Goal: Transaction & Acquisition: Purchase product/service

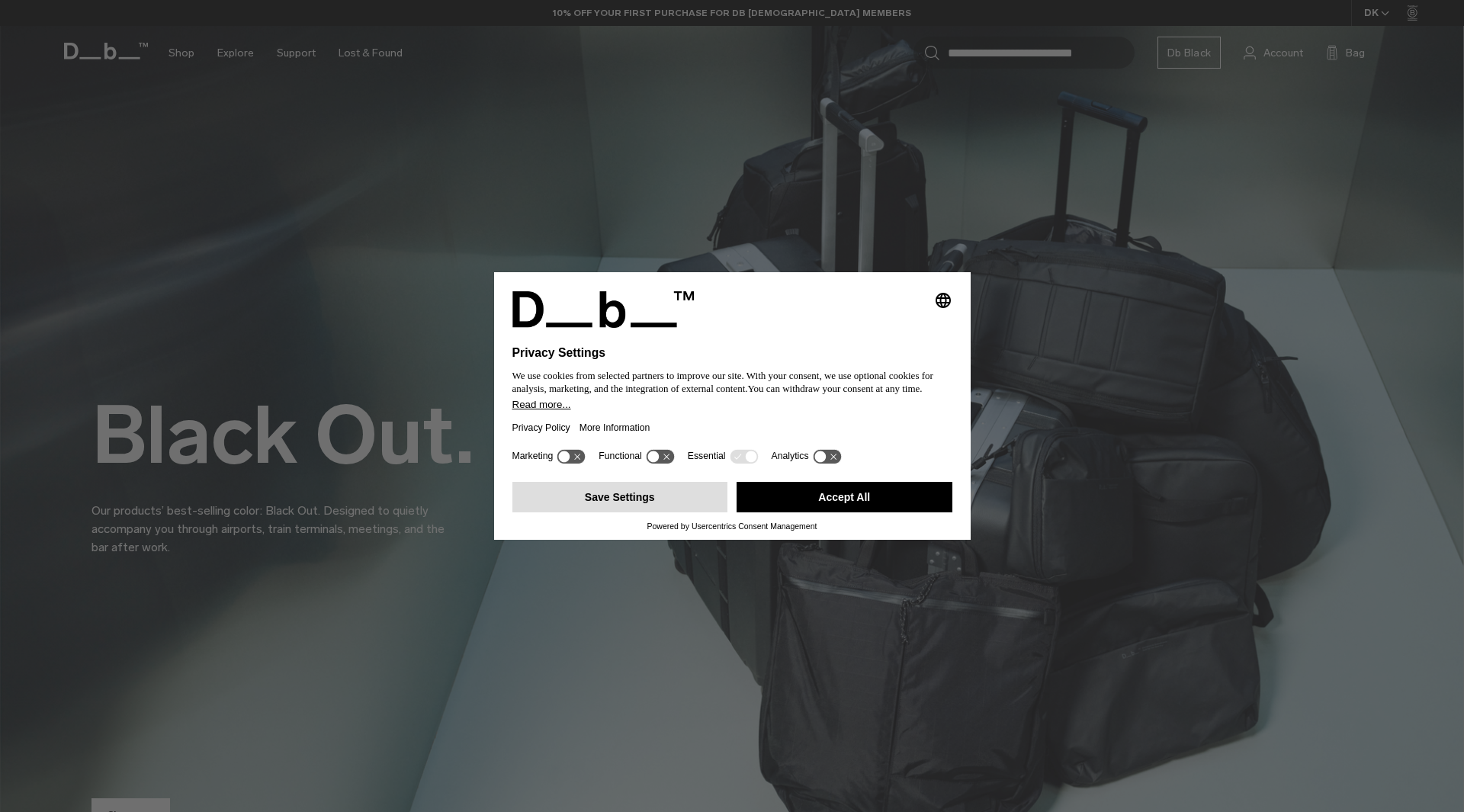
click at [619, 501] on button "Save Settings" at bounding box center [620, 497] width 216 height 30
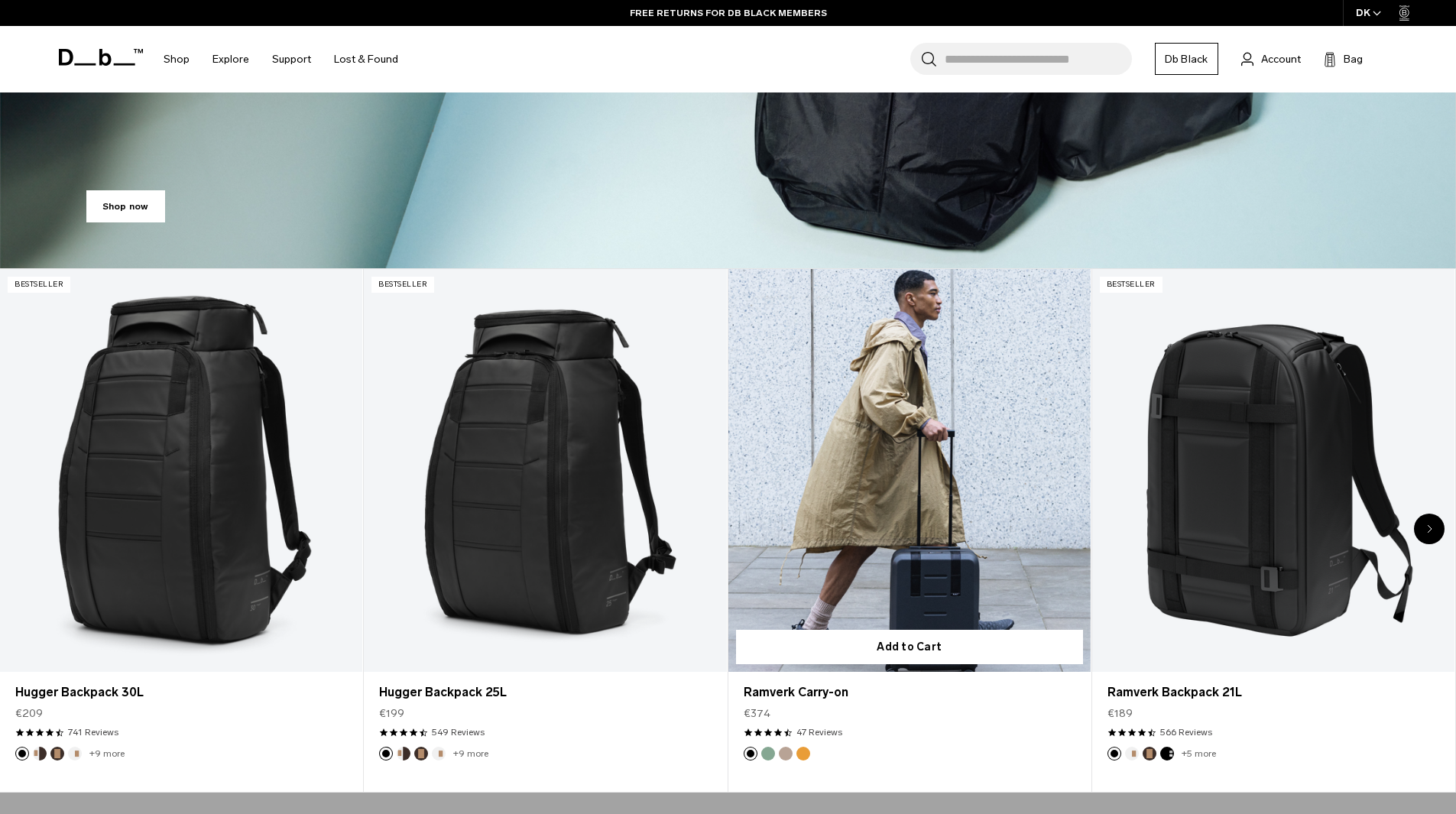
scroll to position [611, 0]
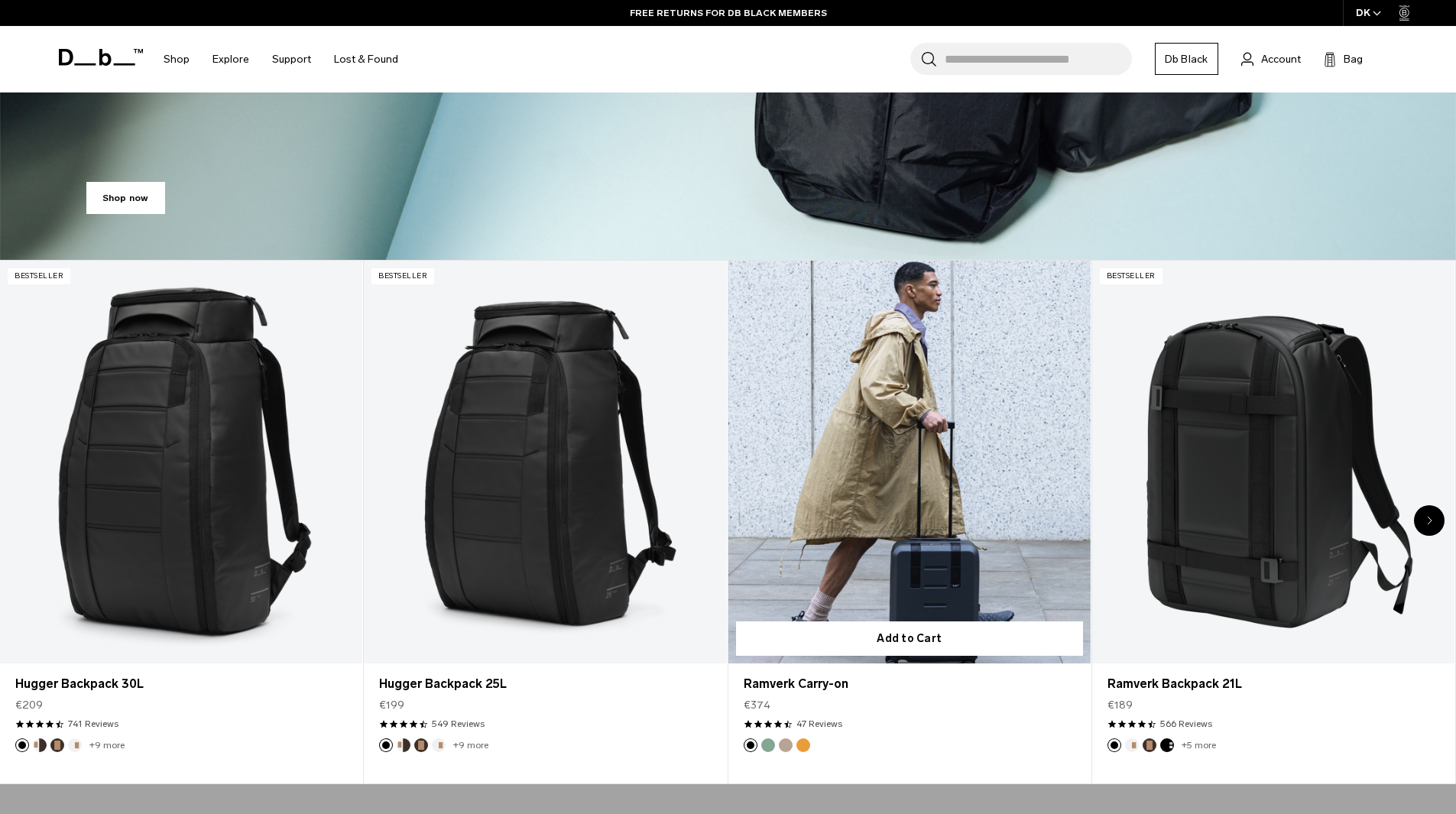
click at [897, 403] on link "Ramverk Carry-on" at bounding box center [909, 462] width 362 height 403
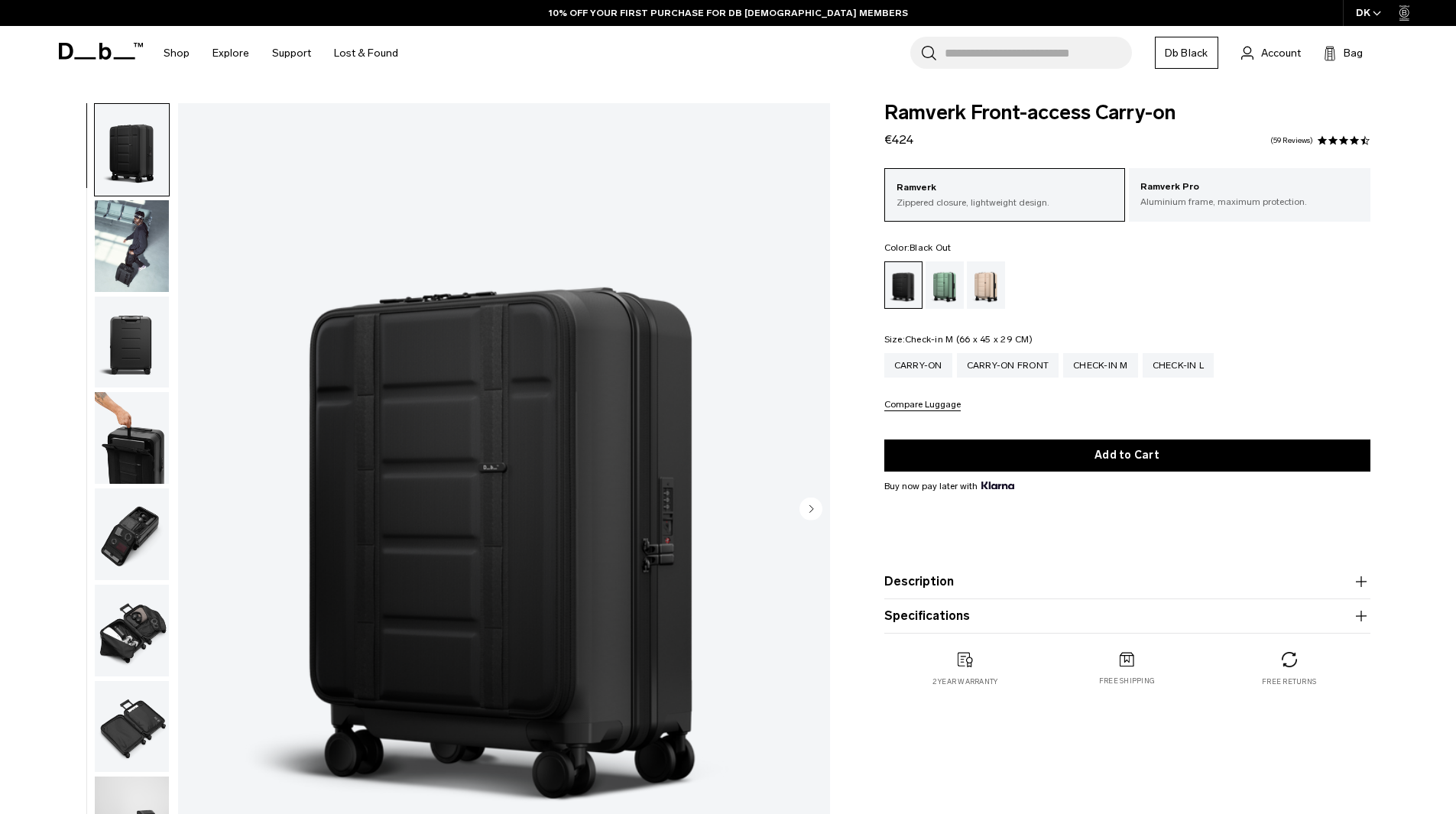
click at [1092, 367] on div "Check-in M" at bounding box center [1100, 365] width 75 height 24
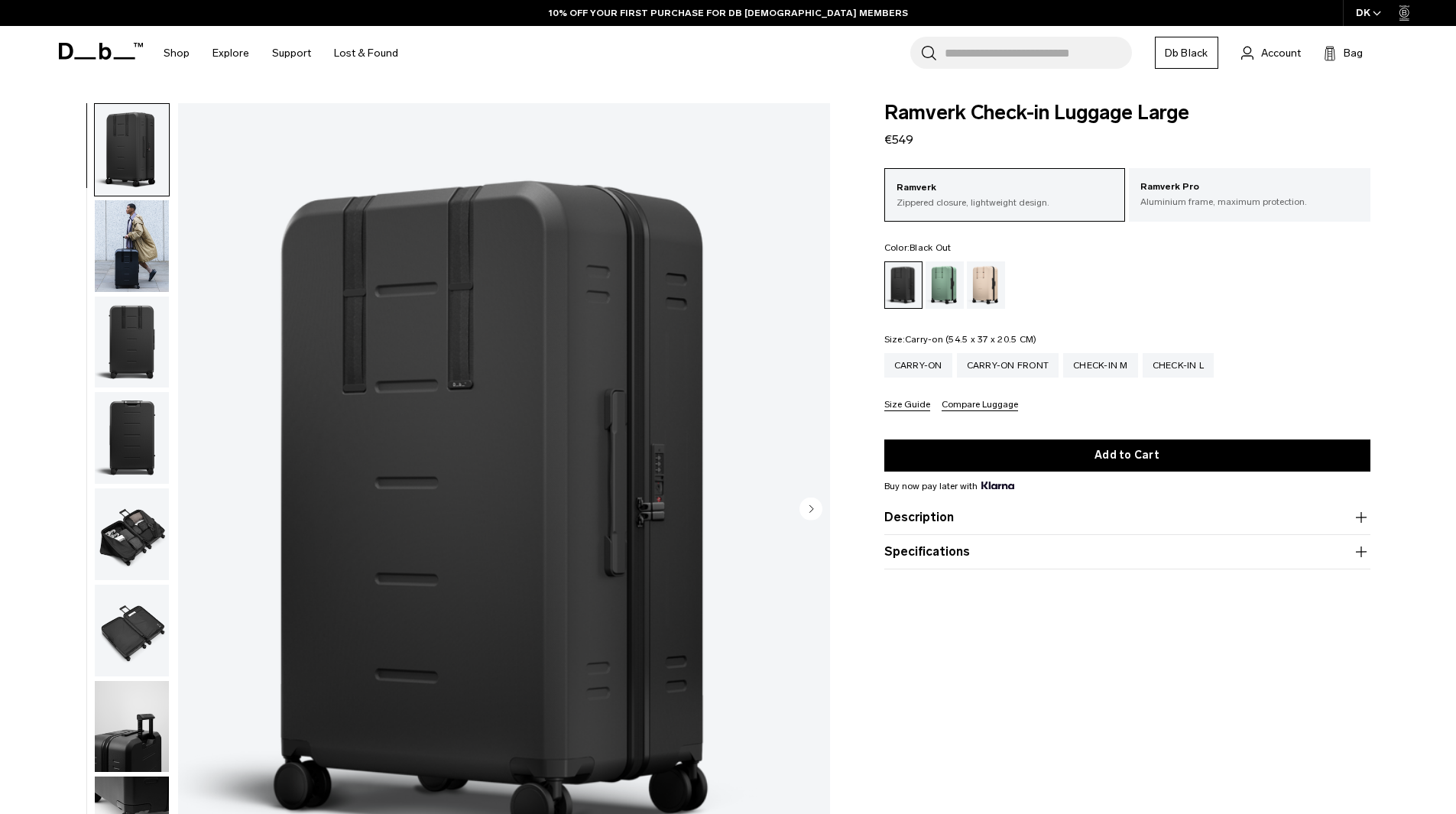
click at [929, 363] on div "Carry-on" at bounding box center [919, 365] width 68 height 24
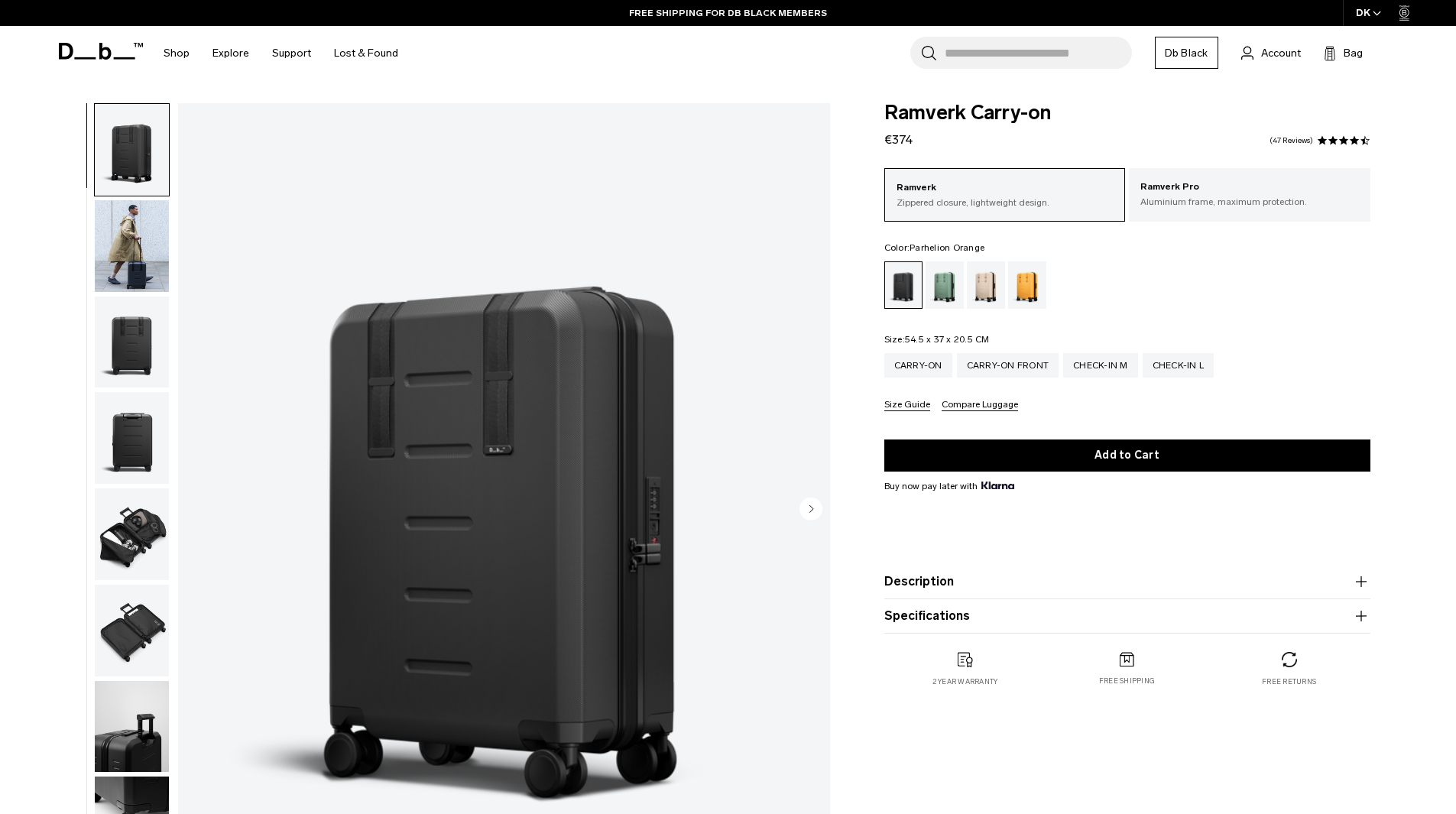
click at [1025, 288] on div "Parhelion Orange" at bounding box center [1027, 285] width 39 height 48
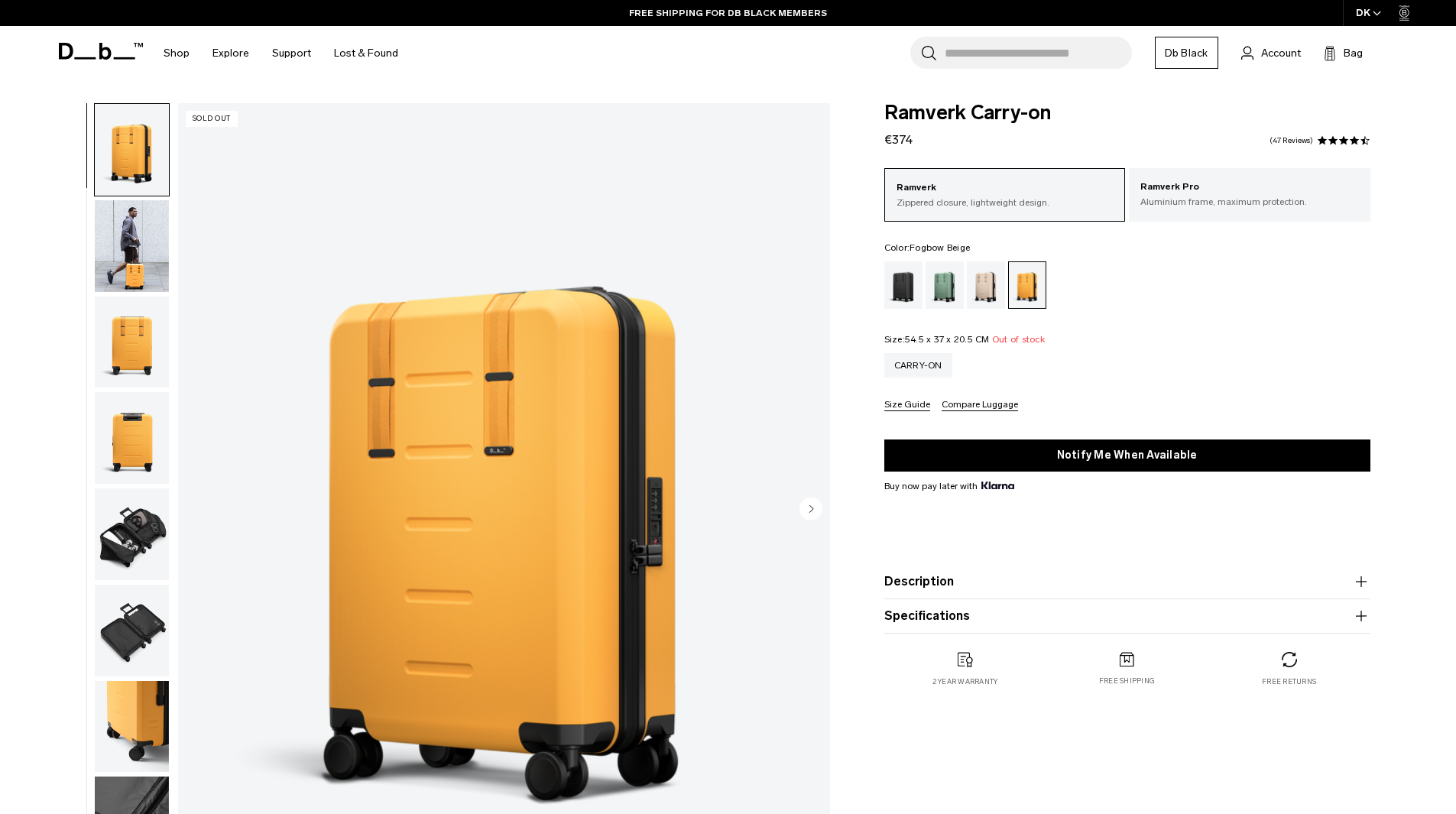
click at [990, 288] on div "Fogbow Beige" at bounding box center [986, 285] width 39 height 48
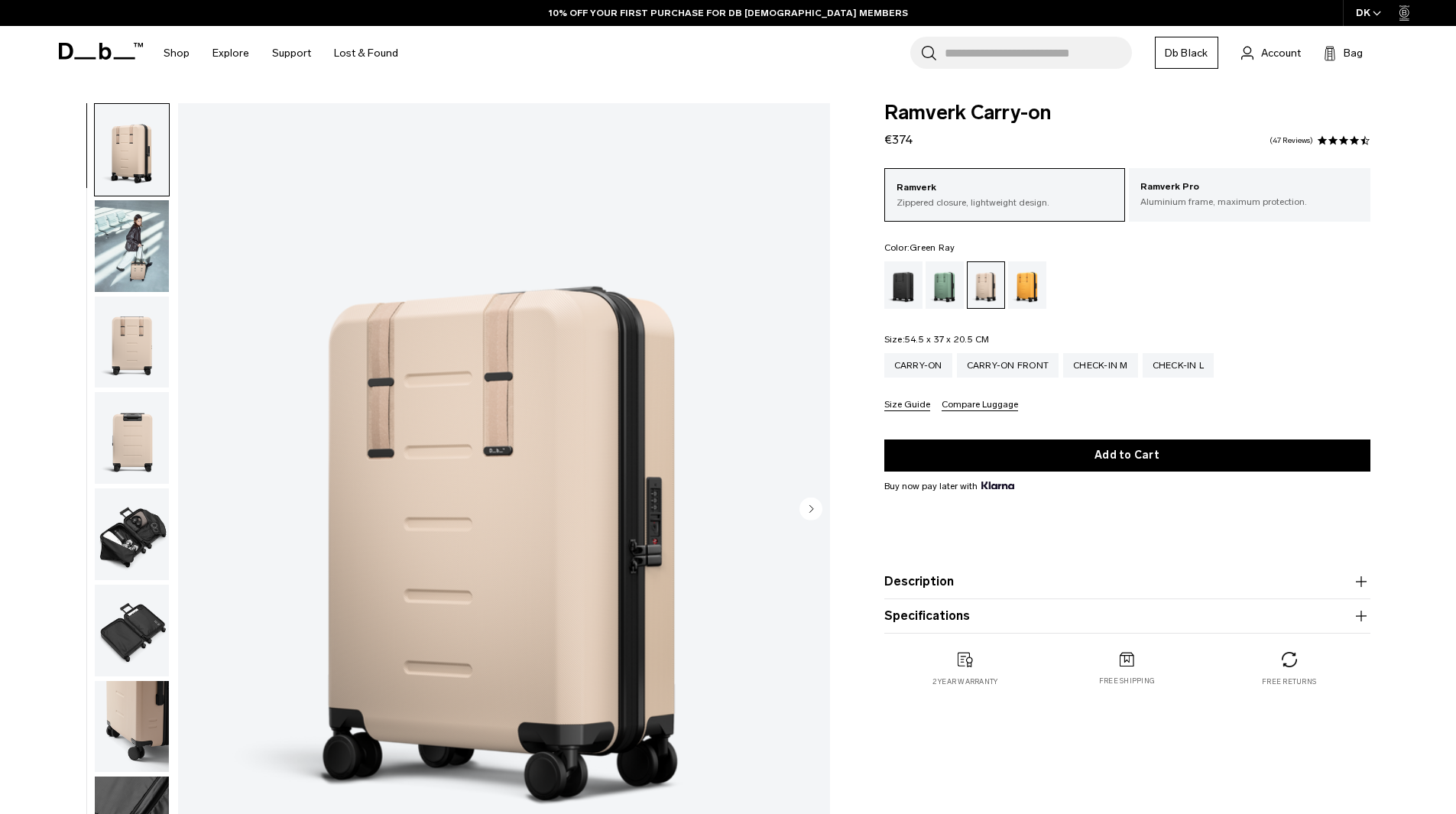
click at [952, 292] on div "Green Ray" at bounding box center [945, 285] width 39 height 48
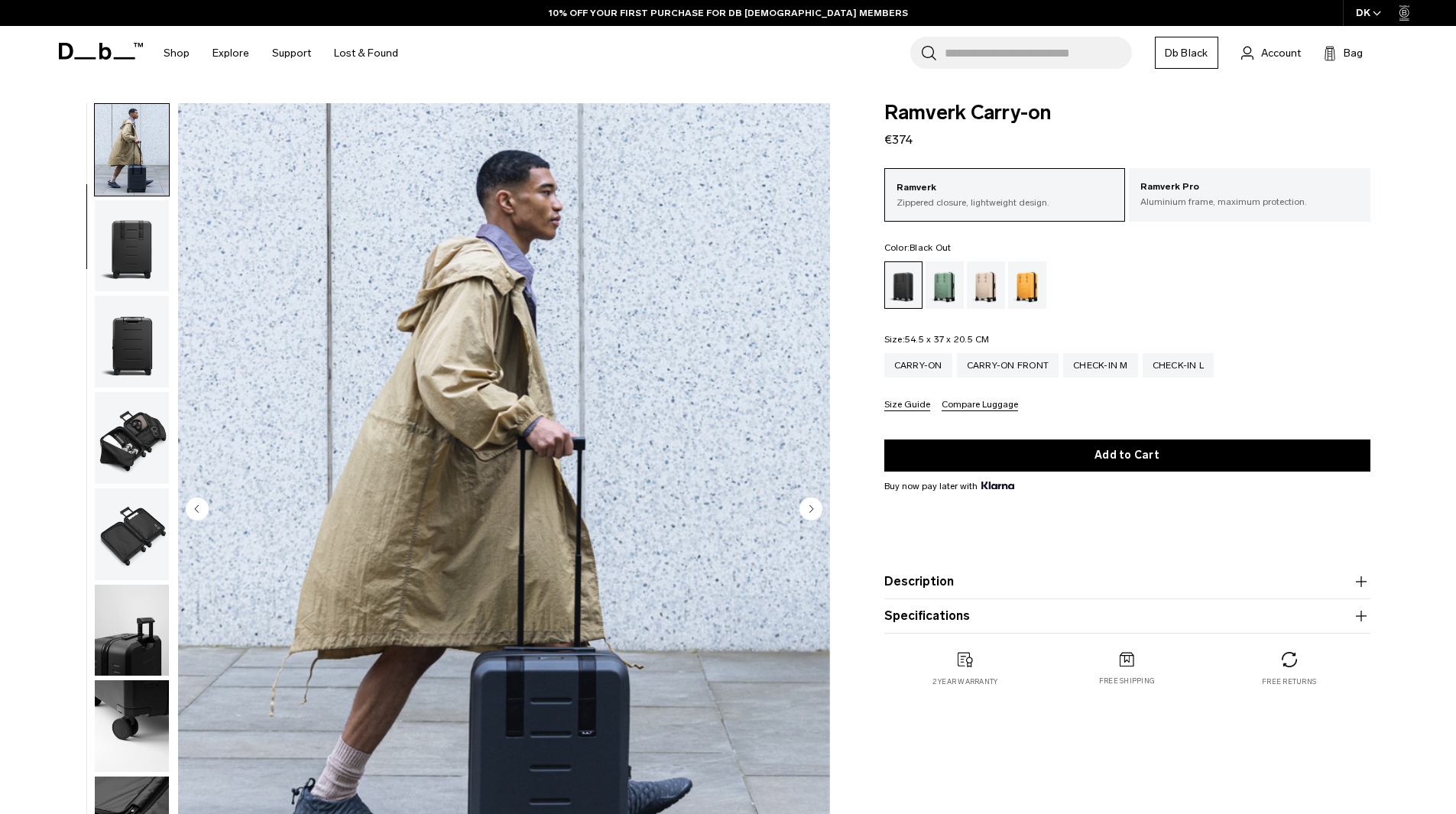
click at [162, 330] on img "button" at bounding box center [131, 341] width 74 height 92
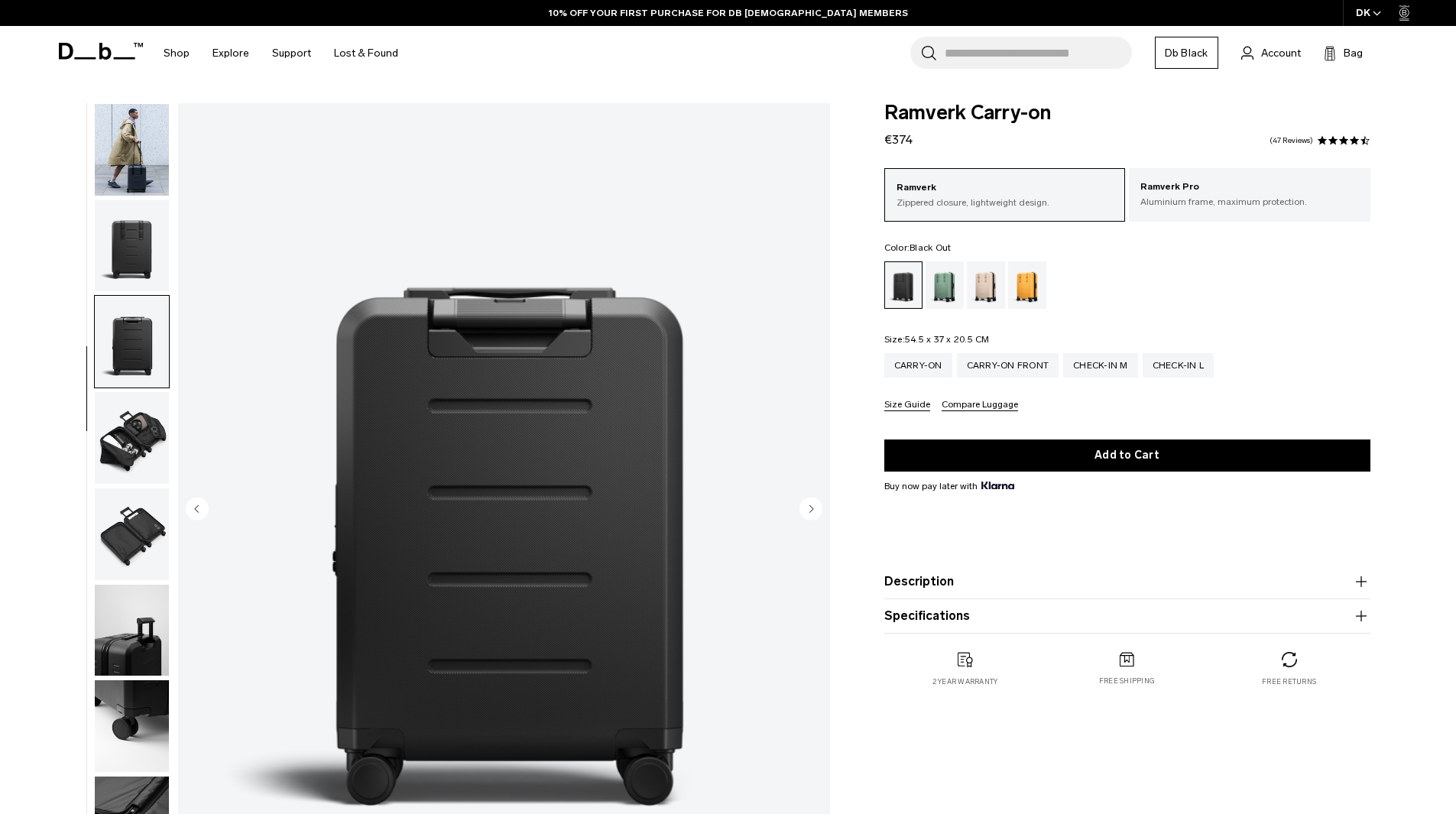
scroll to position [145, 0]
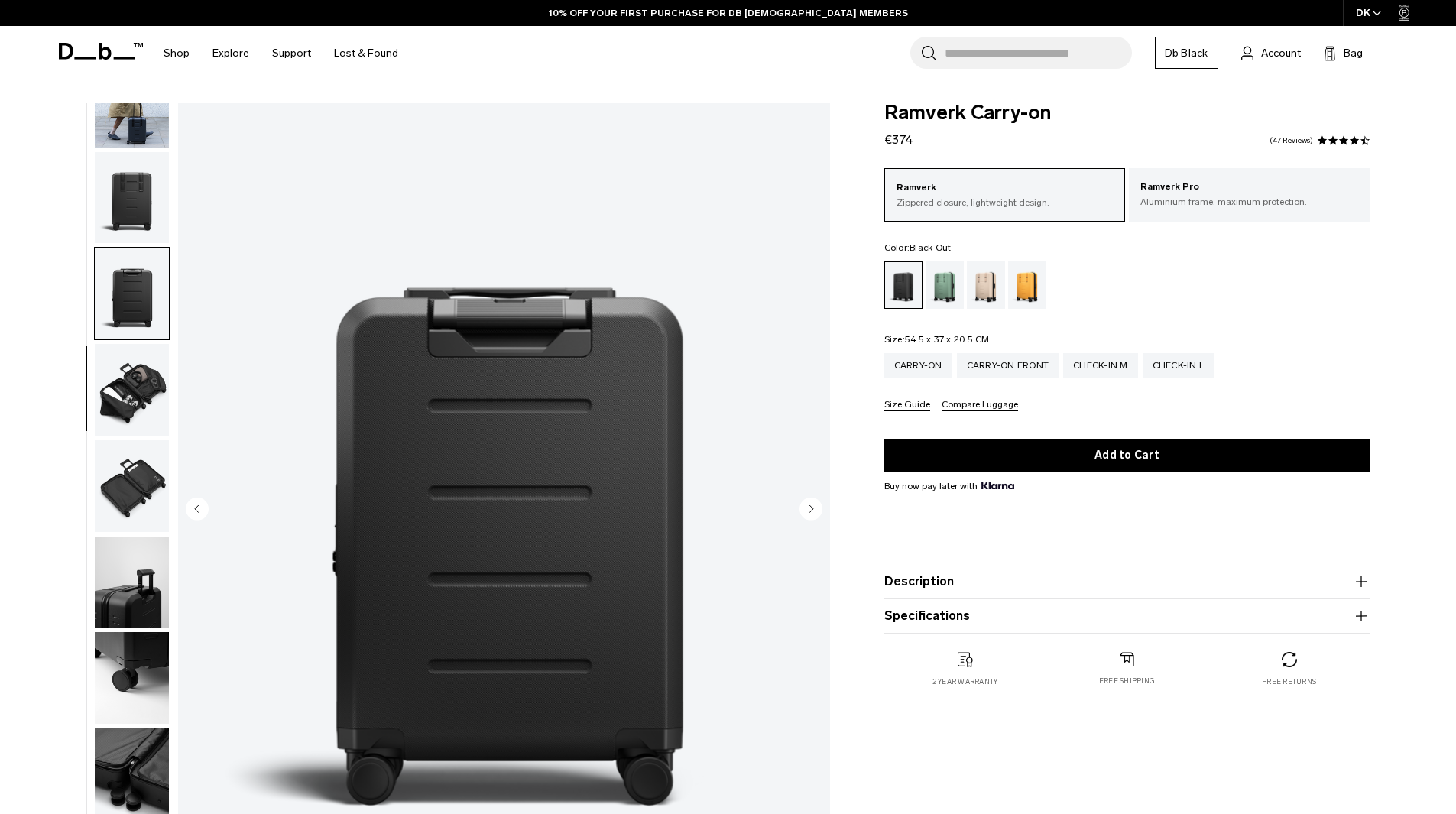
click at [145, 393] on img "button" at bounding box center [131, 390] width 74 height 92
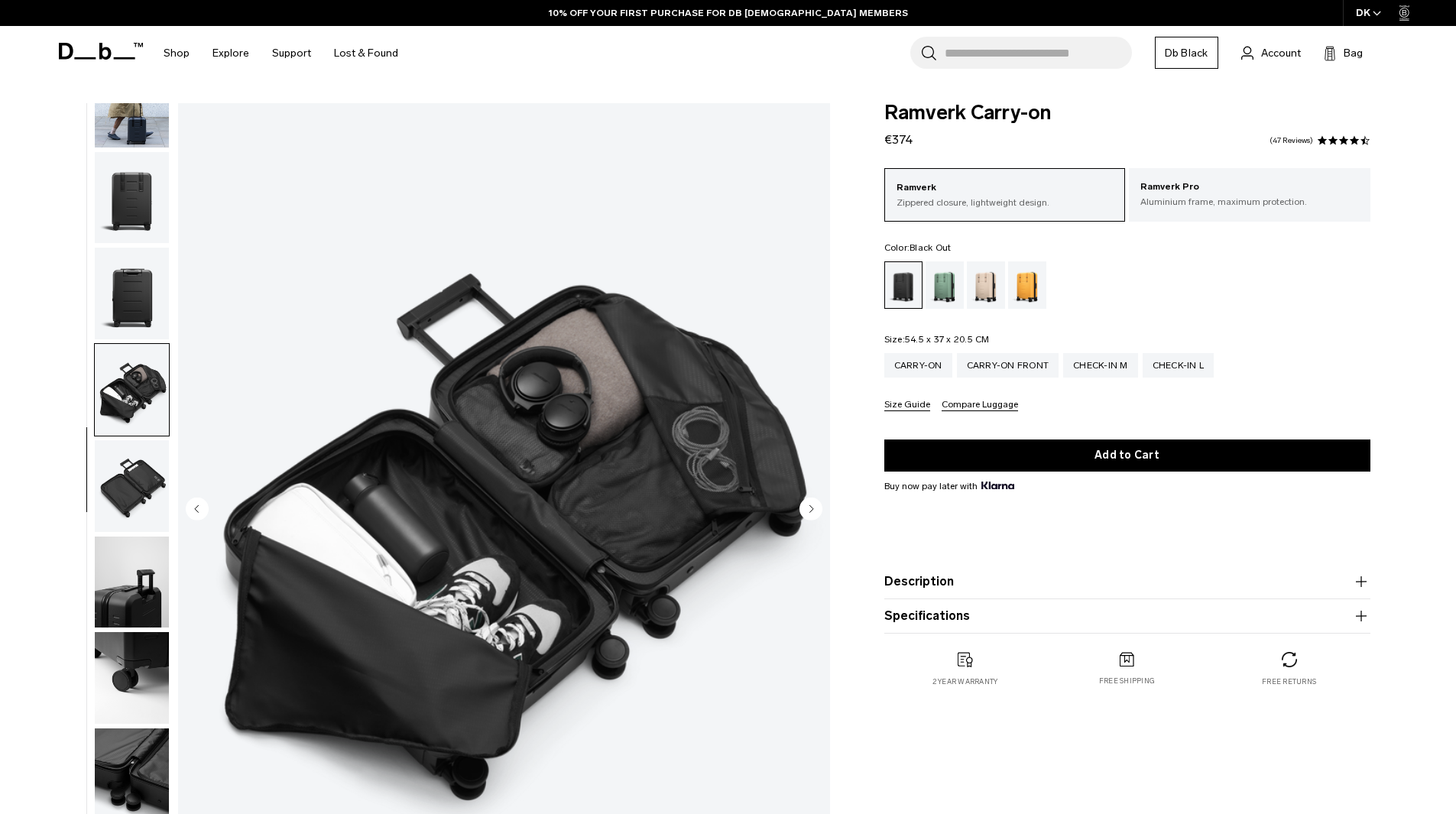
click at [146, 477] on img "button" at bounding box center [131, 486] width 74 height 92
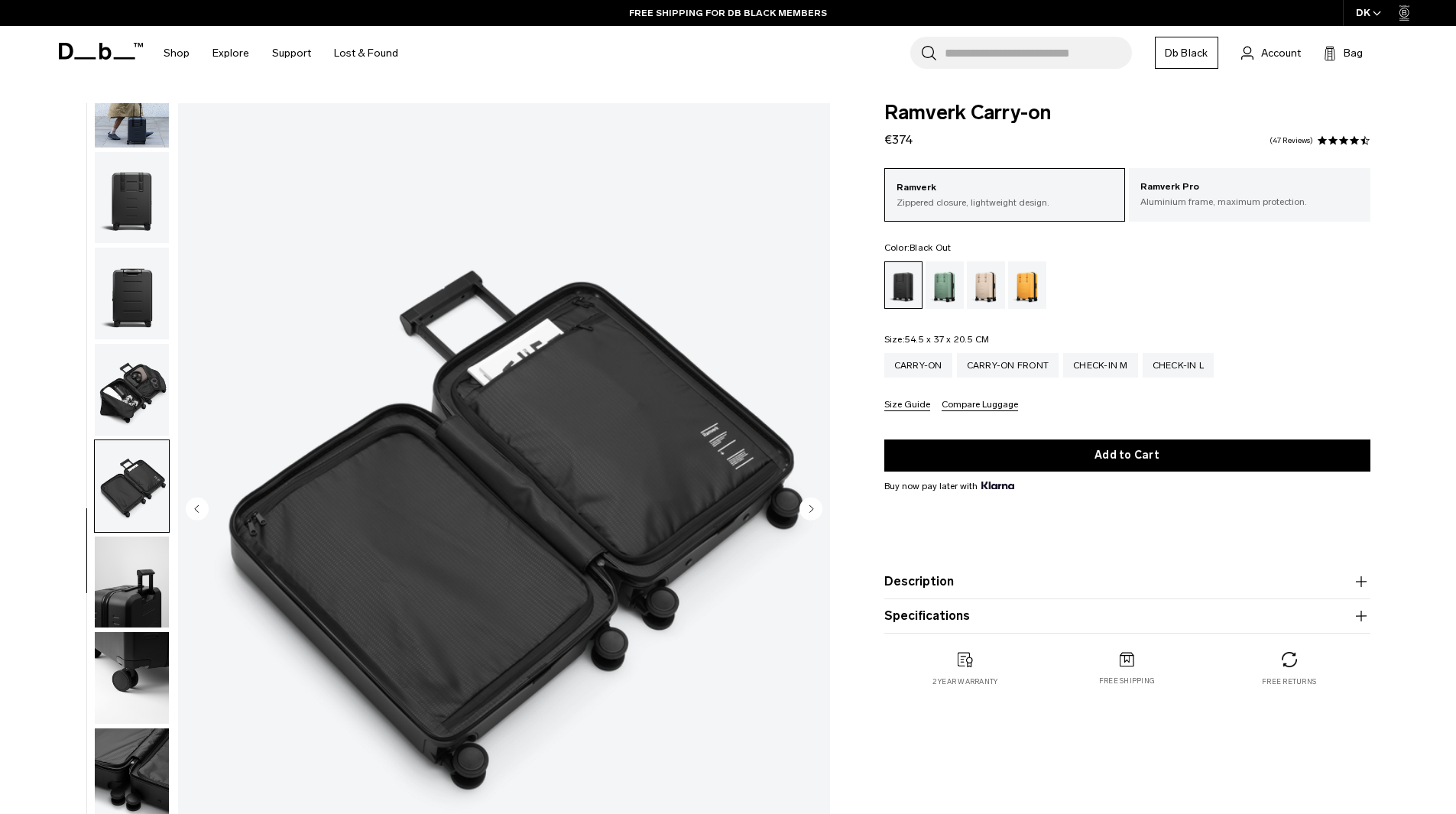
click at [155, 585] on img "button" at bounding box center [131, 582] width 74 height 92
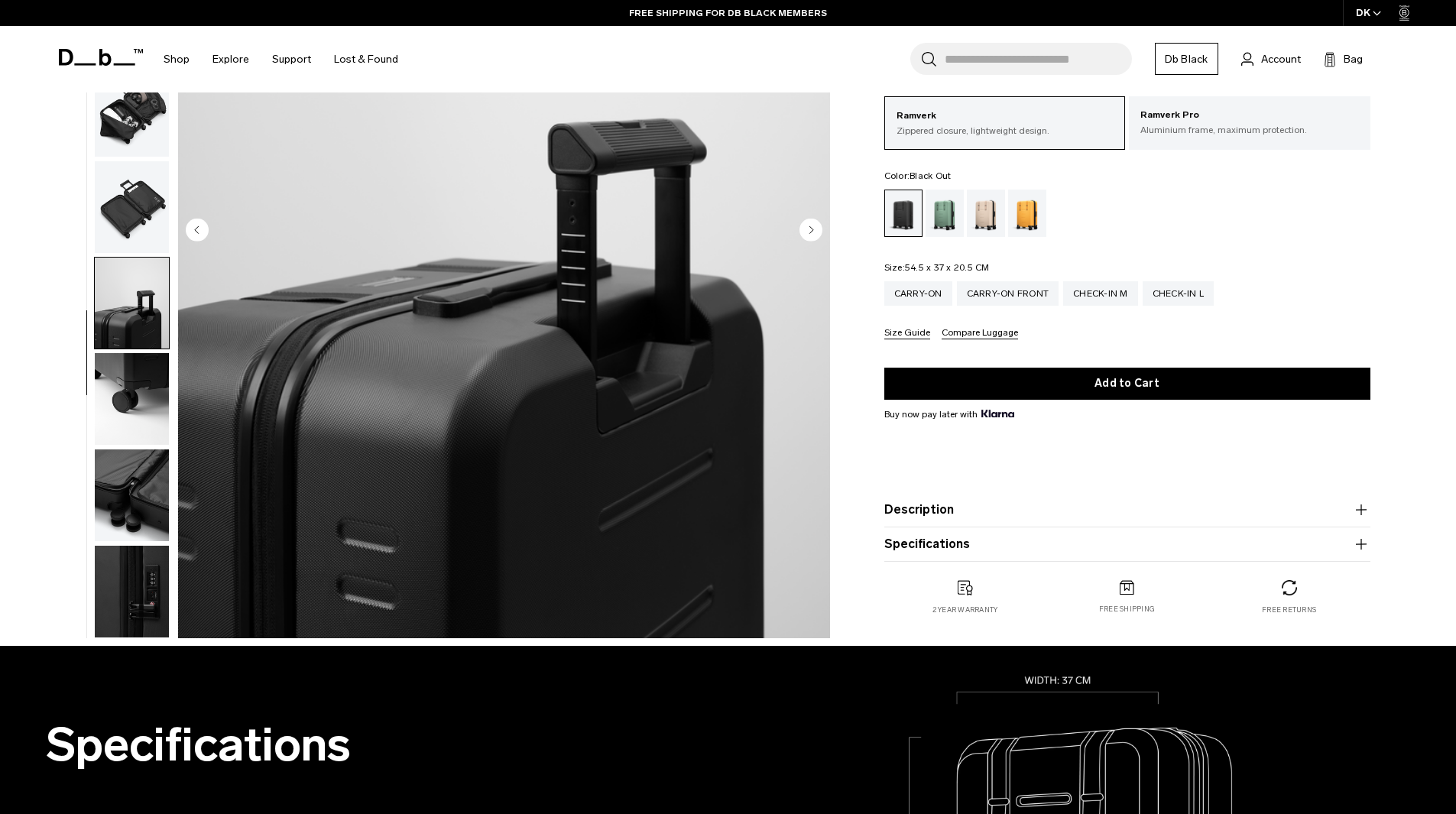
scroll to position [305, 0]
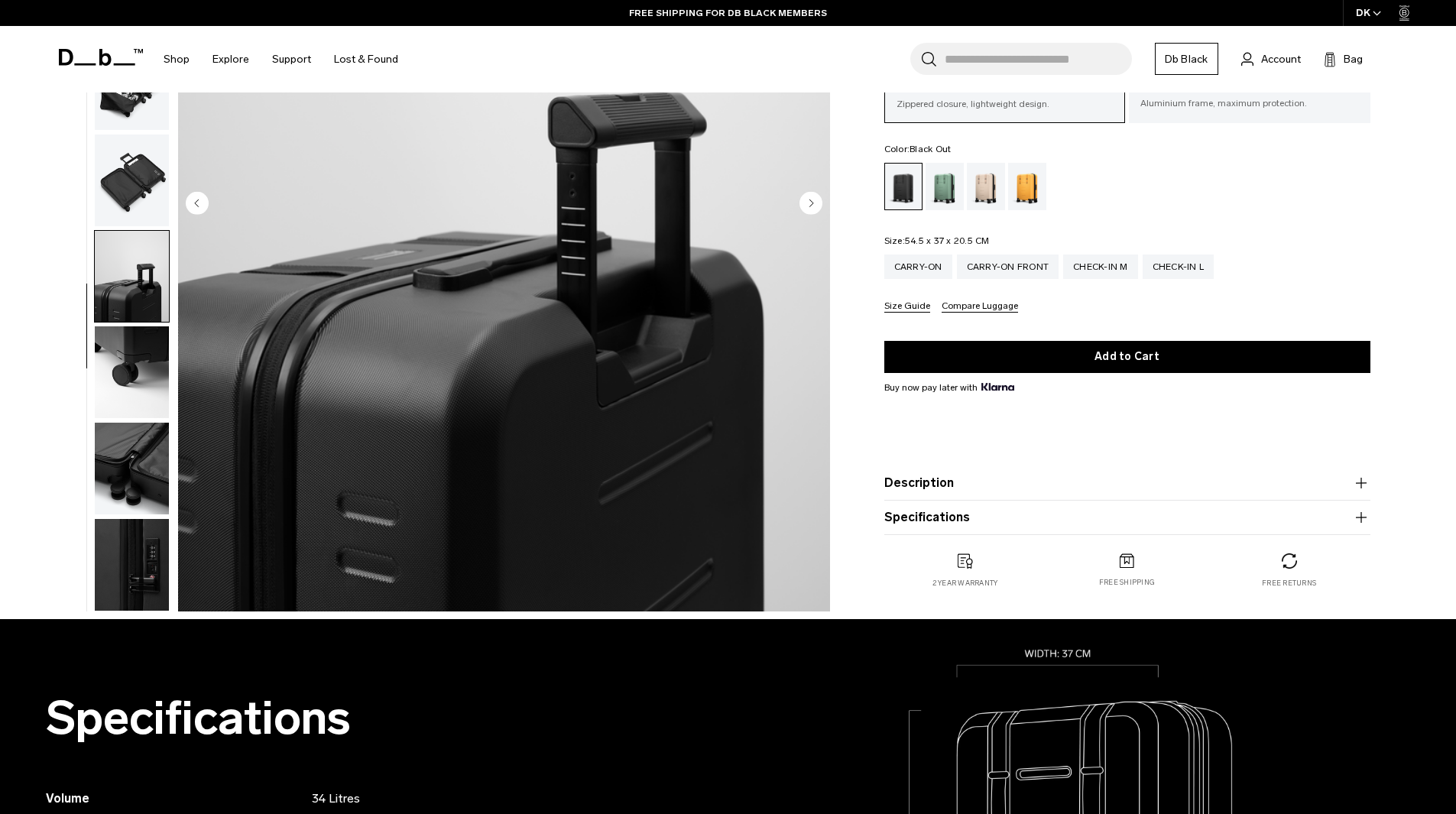
click at [137, 510] on img "button" at bounding box center [131, 468] width 74 height 92
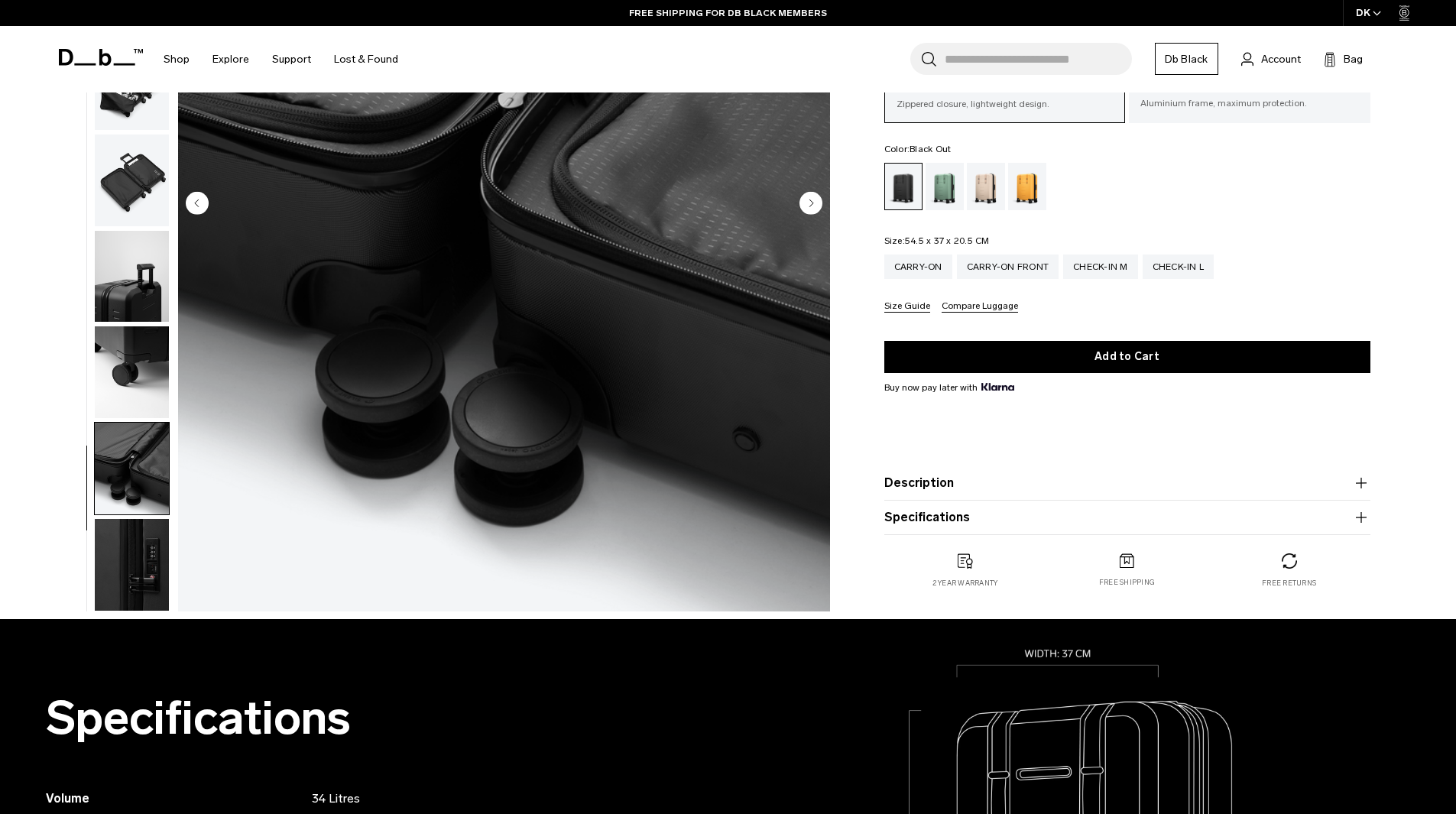
click at [146, 539] on img "button" at bounding box center [131, 564] width 74 height 92
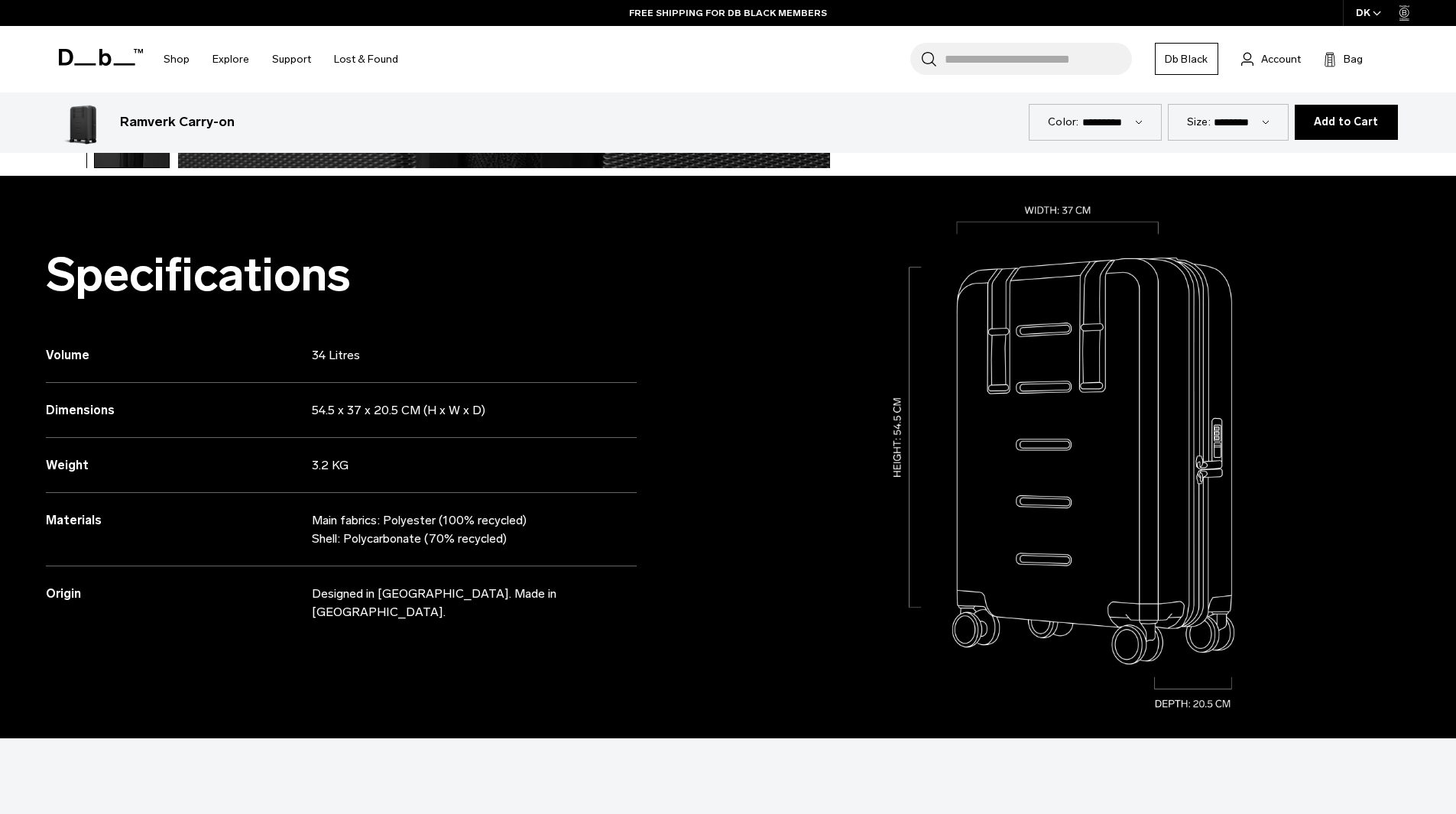
scroll to position [764, 0]
